Goal: Transaction & Acquisition: Download file/media

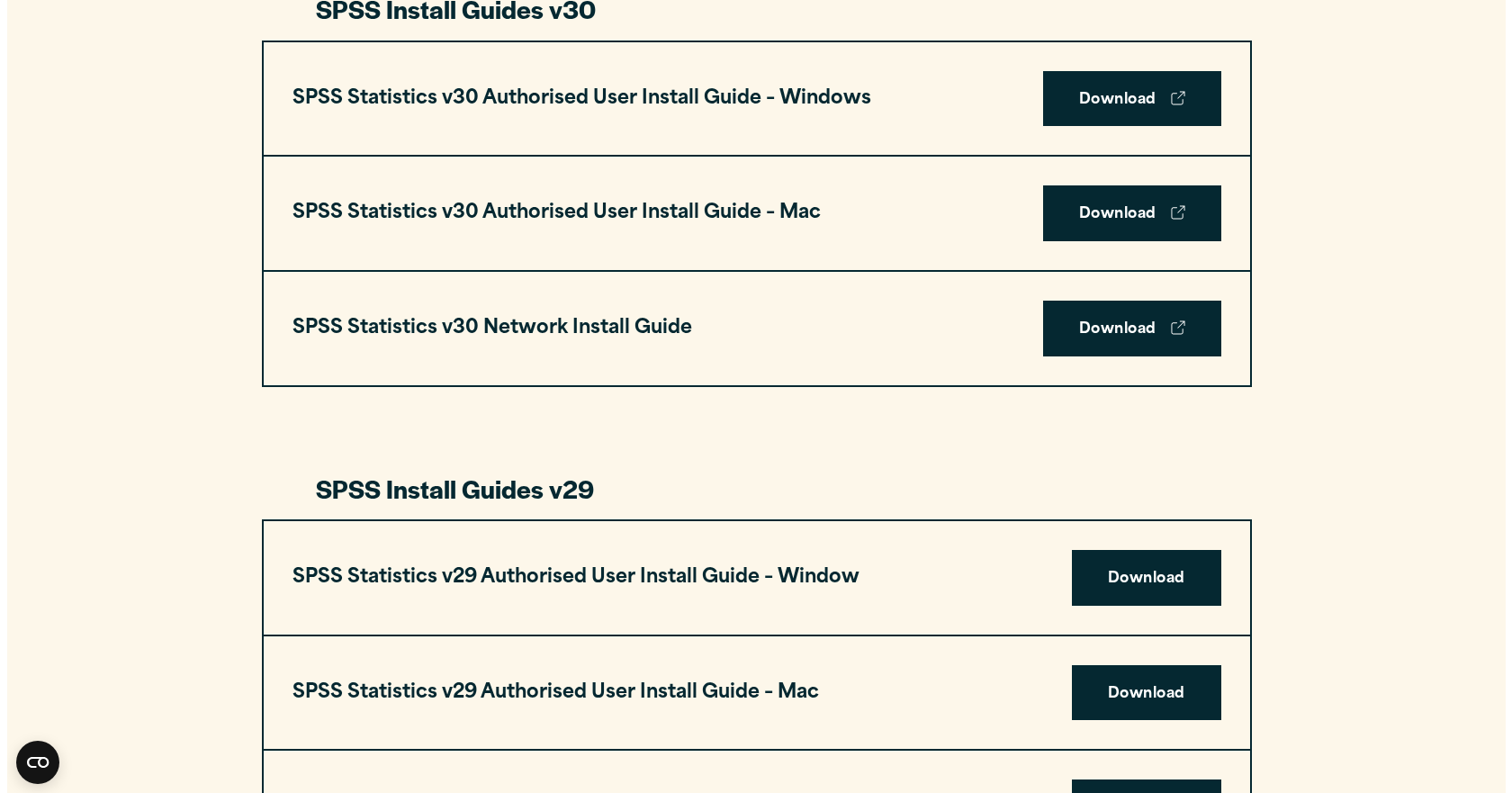
scroll to position [1801, 0]
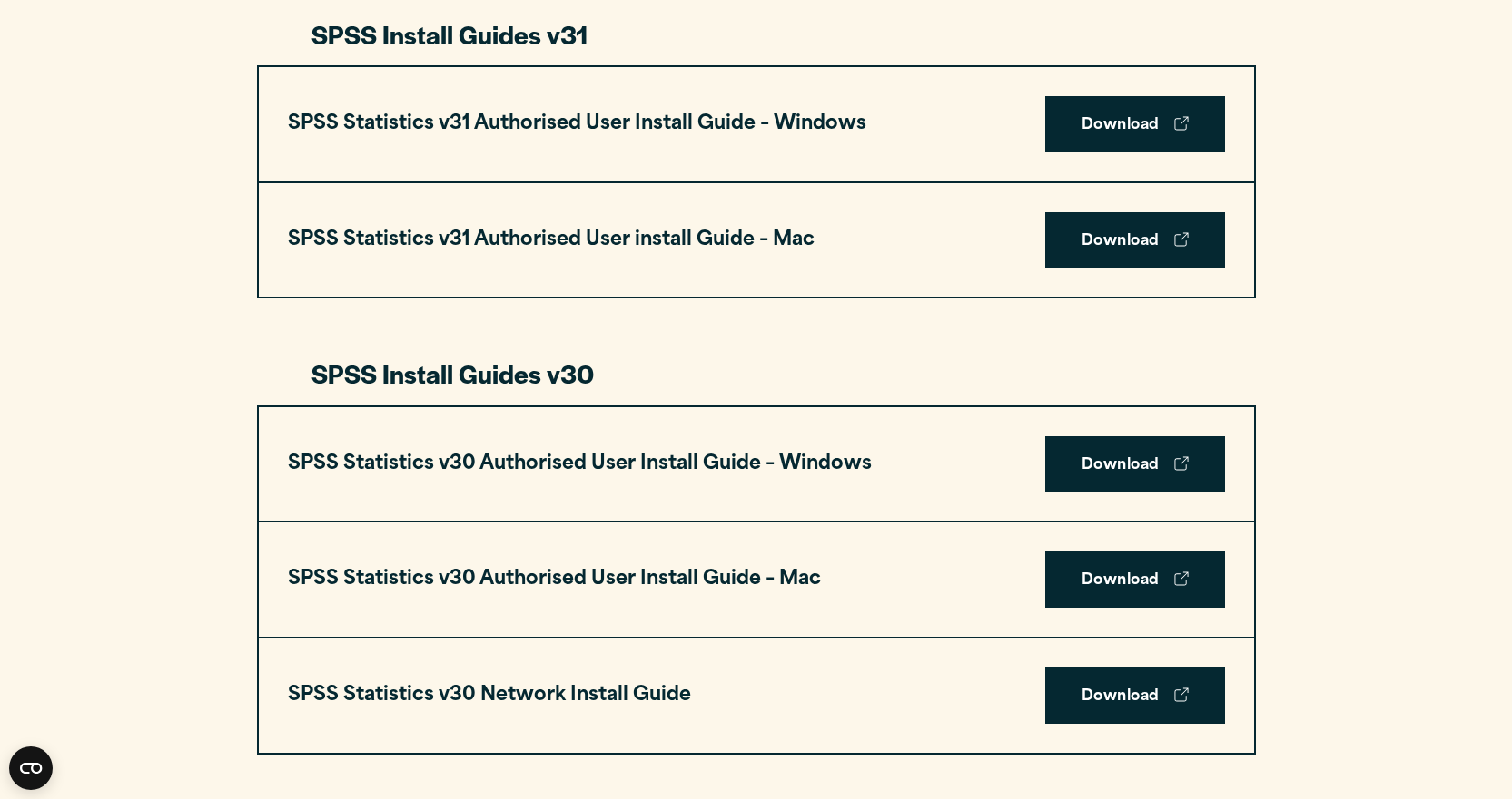
scroll to position [998, 0]
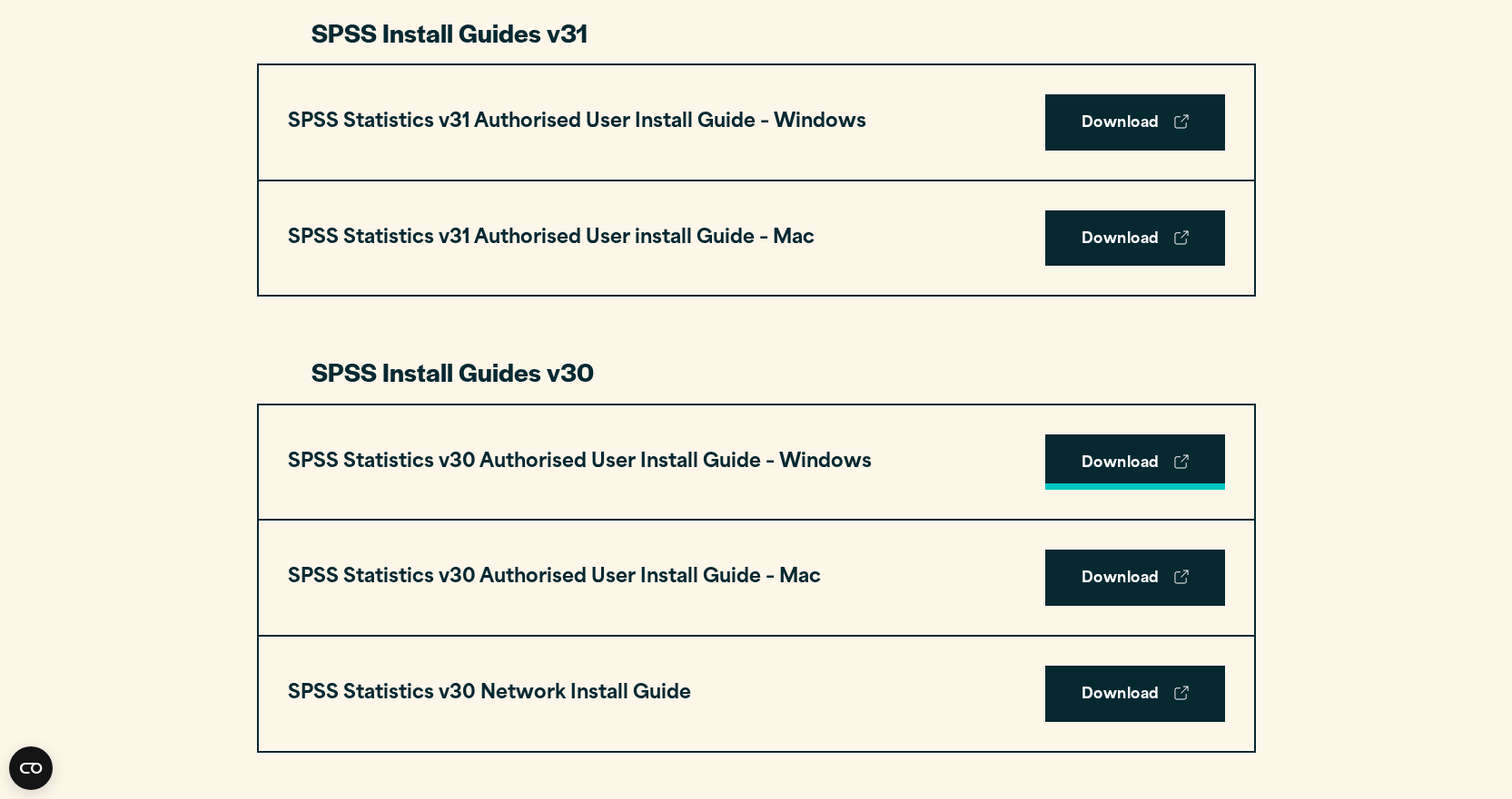
click at [1133, 461] on link "Download" at bounding box center [1134, 462] width 180 height 56
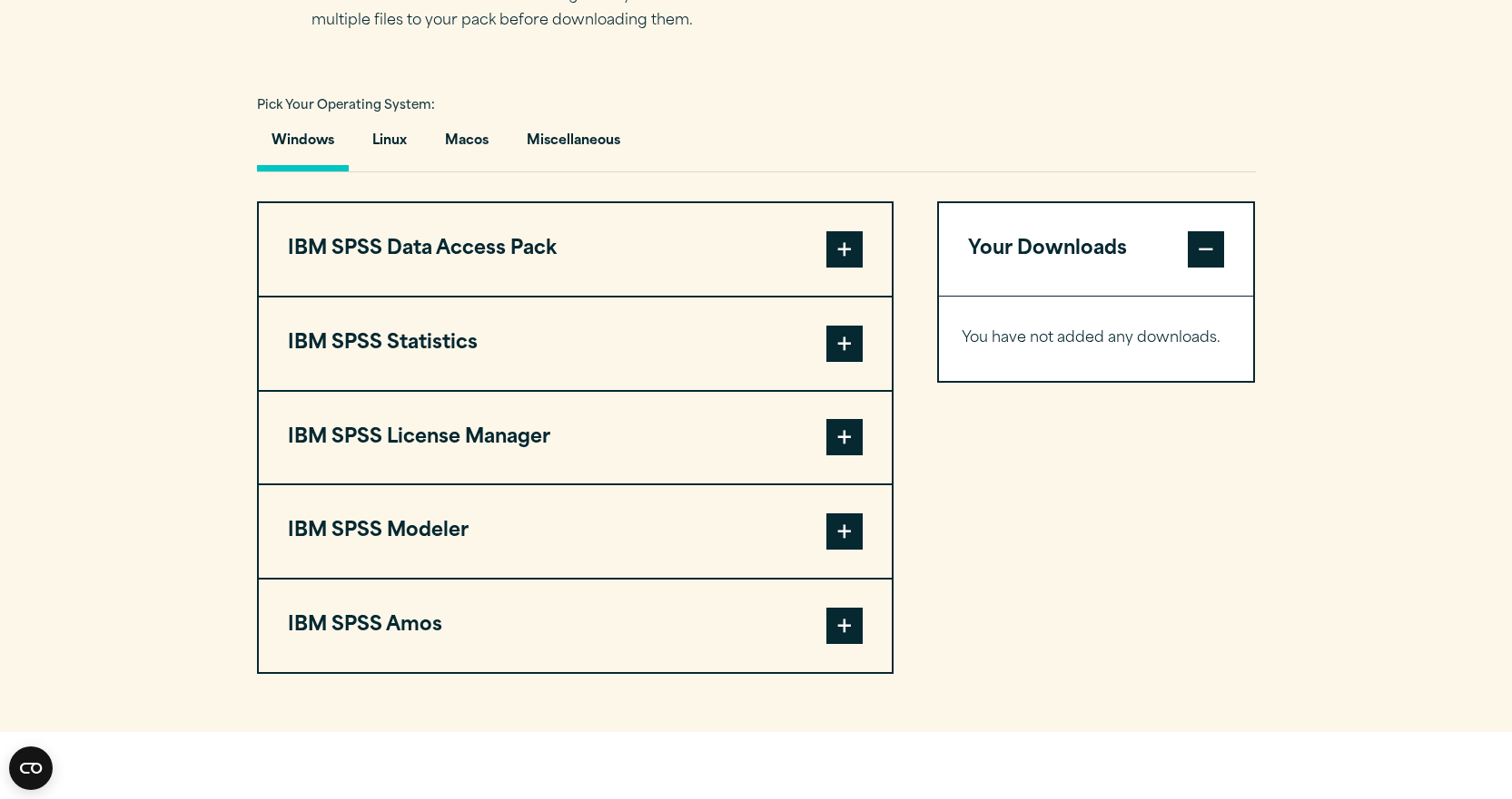
scroll to position [1270, 0]
click at [851, 340] on span at bounding box center [844, 342] width 37 height 37
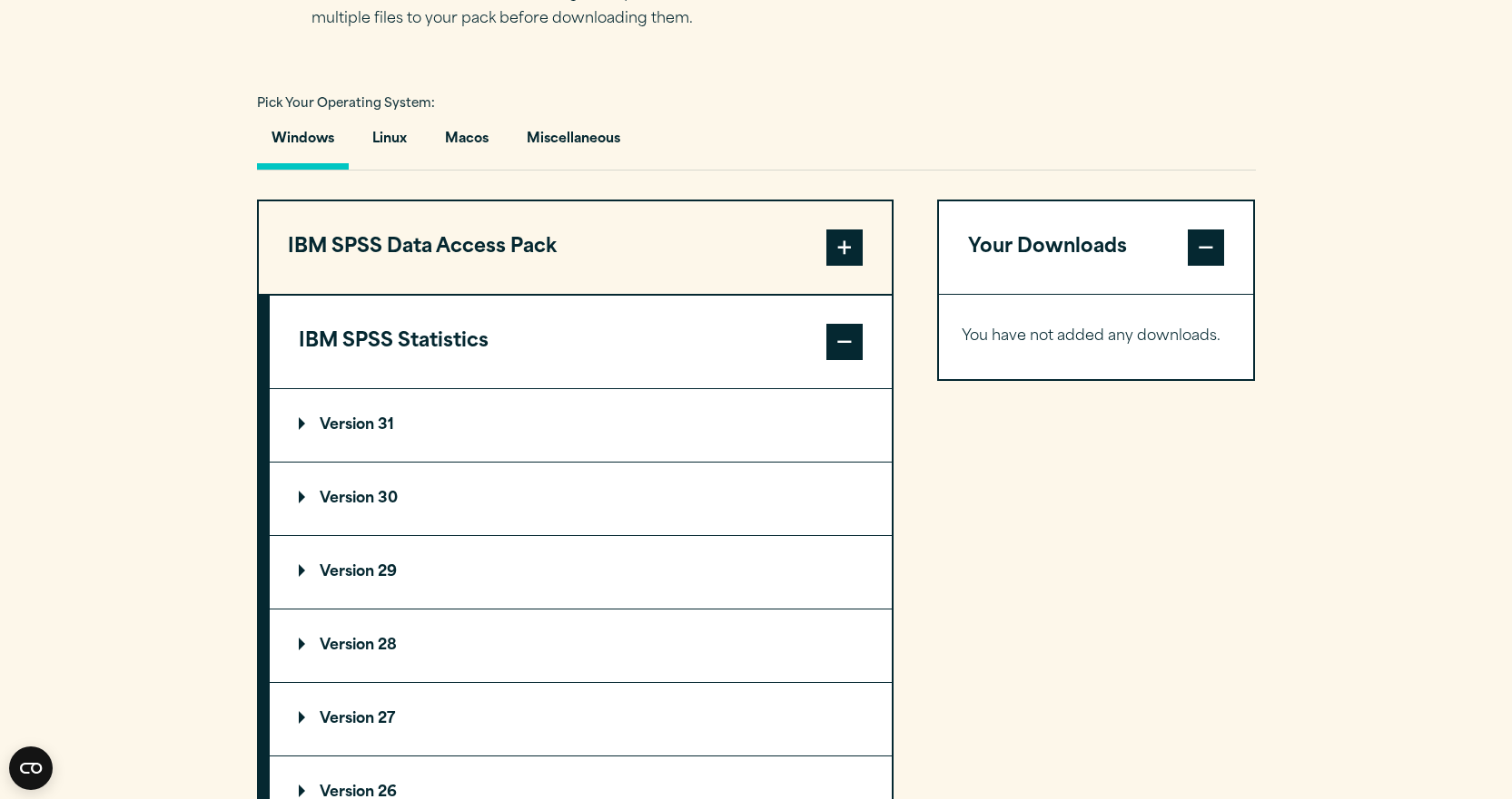
scroll to position [1543, 0]
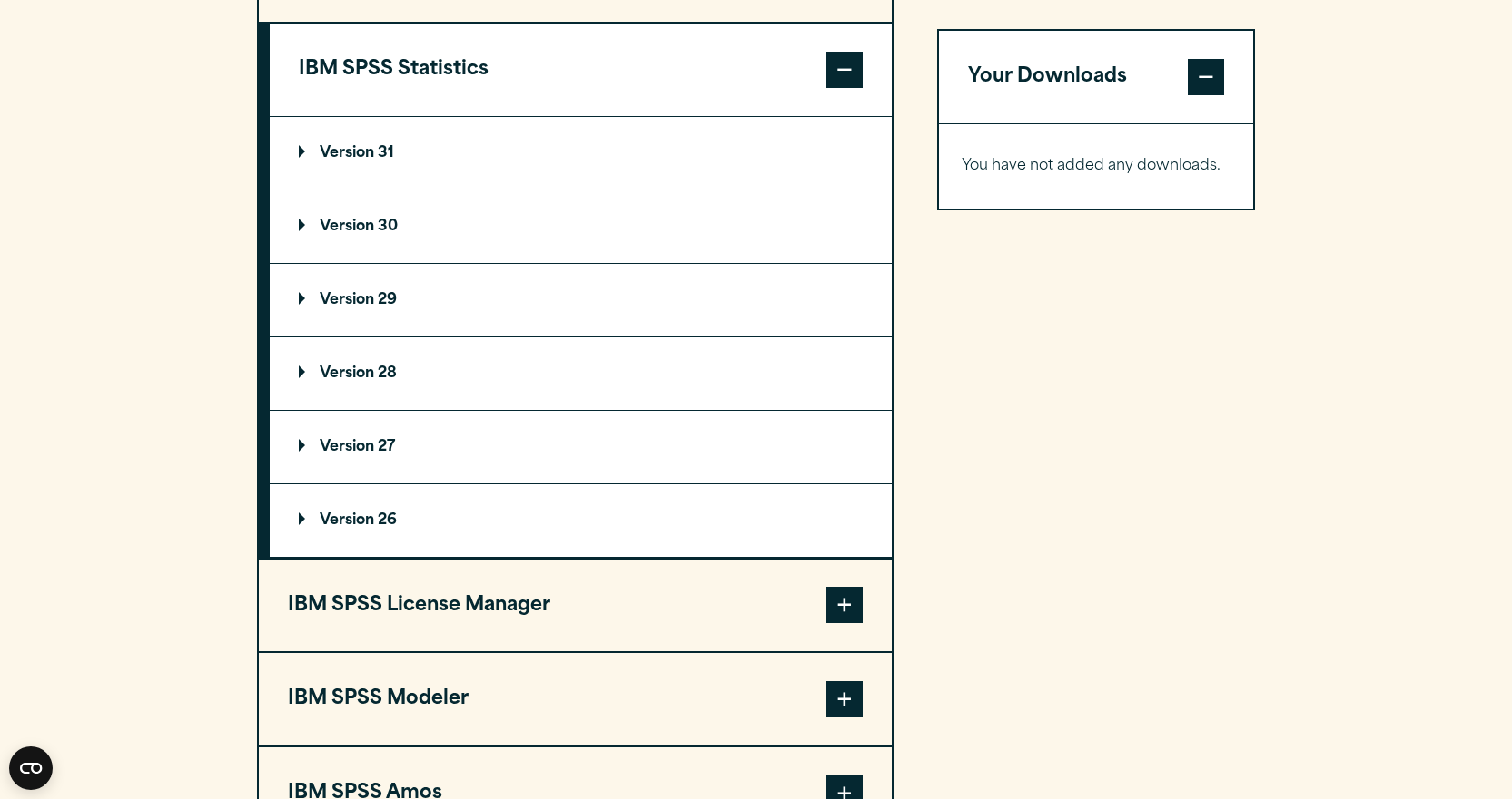
click at [295, 219] on summary "Version 30" at bounding box center [580, 226] width 622 height 72
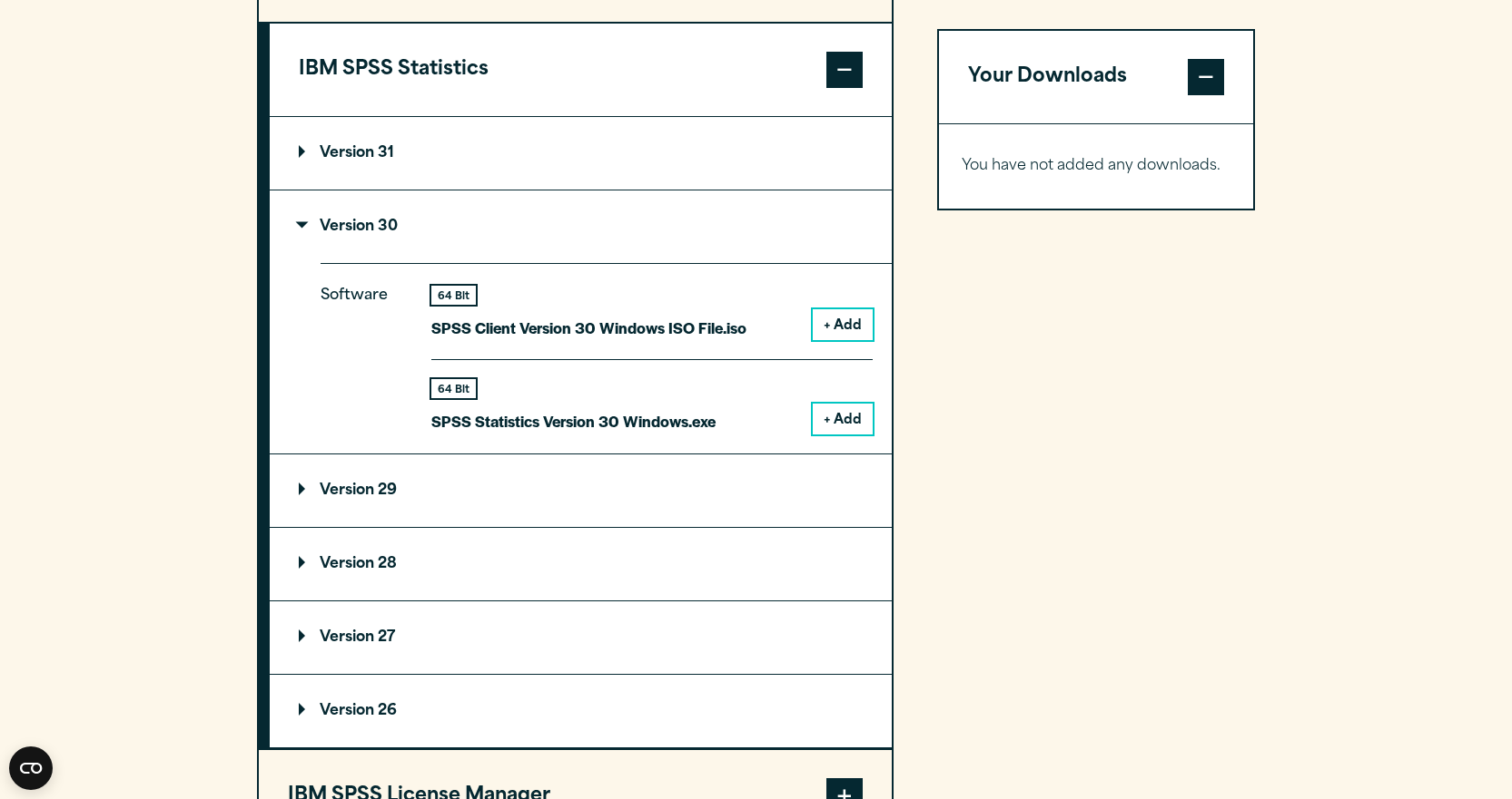
click at [865, 418] on button "+ Add" at bounding box center [842, 419] width 60 height 31
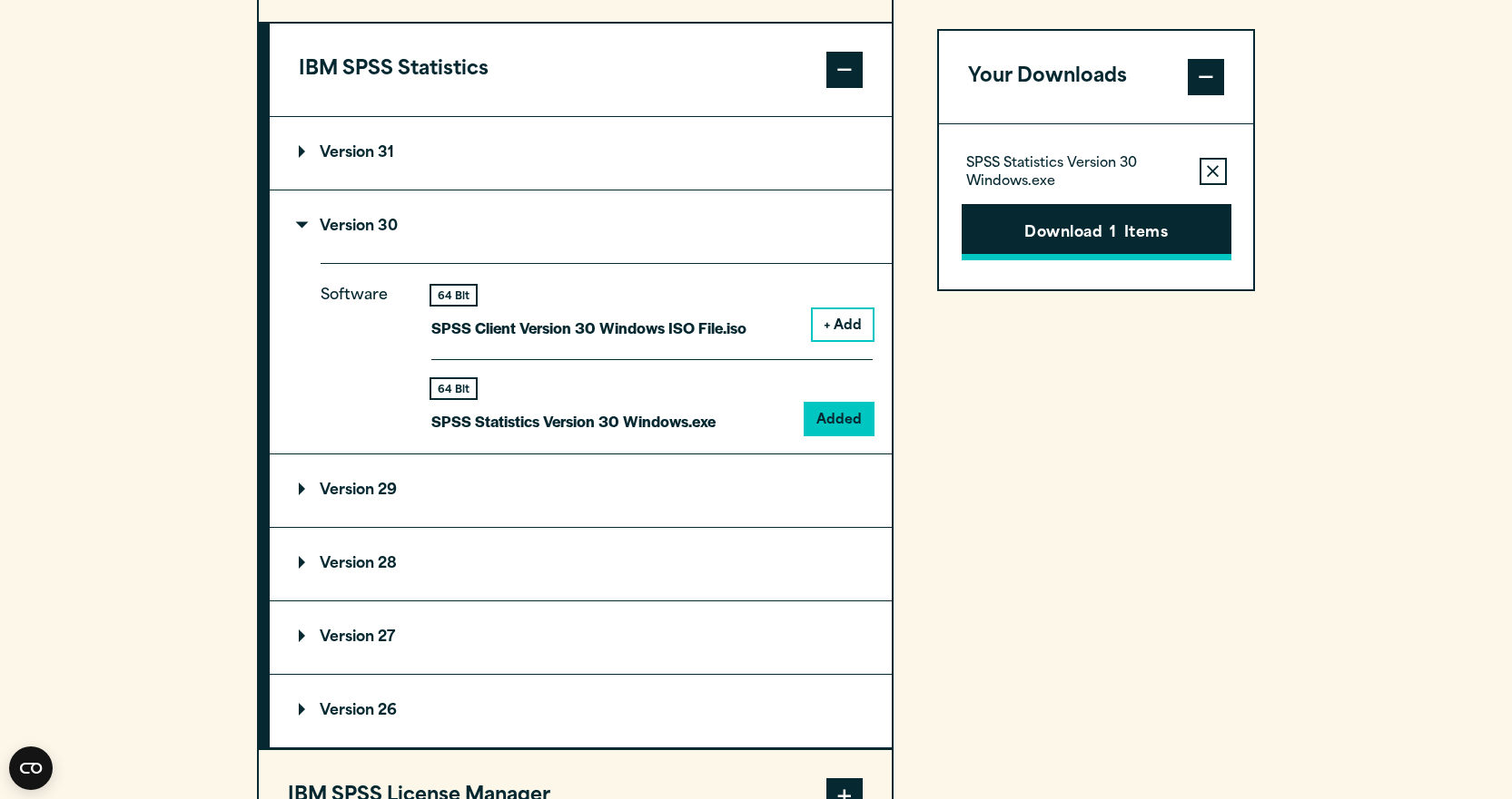
click at [1134, 224] on button "Download 1 Items" at bounding box center [1096, 232] width 270 height 56
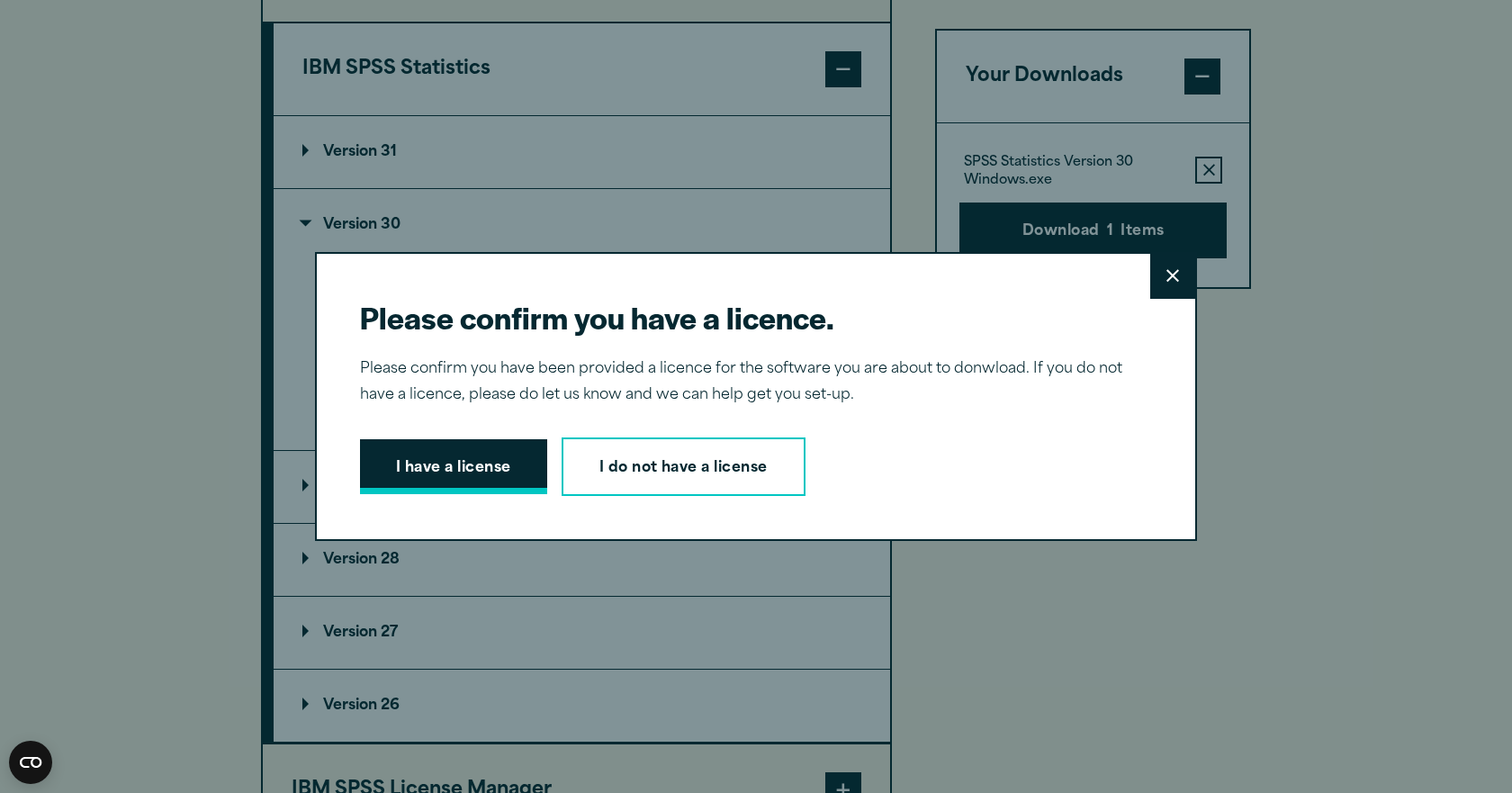
click at [464, 476] on button "I have a license" at bounding box center [453, 467] width 187 height 56
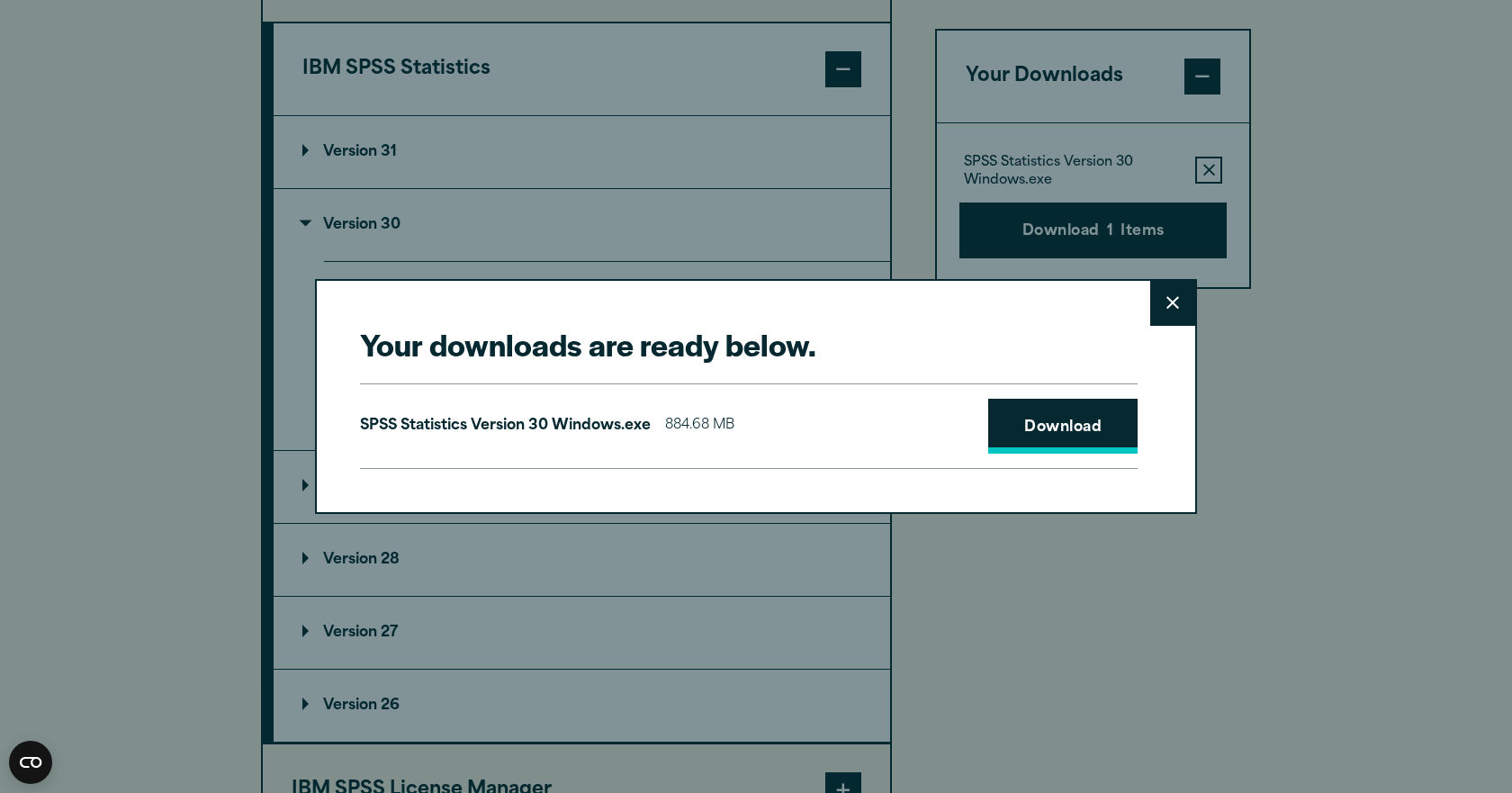
click at [1056, 426] on link "Download" at bounding box center [1063, 426] width 149 height 56
click at [1050, 435] on link "Download" at bounding box center [1063, 426] width 149 height 56
click at [1024, 427] on link "Download" at bounding box center [1063, 426] width 149 height 56
click at [1167, 304] on icon at bounding box center [1173, 303] width 13 height 13
